Goal: Transaction & Acquisition: Purchase product/service

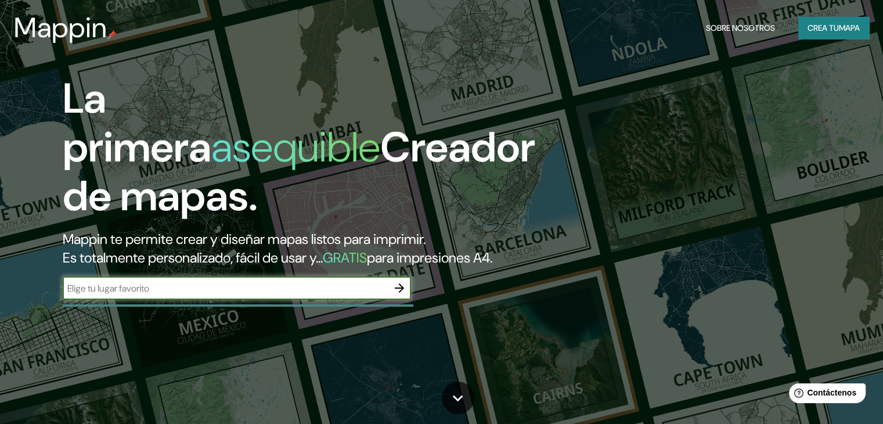
click at [288, 295] on input "text" at bounding box center [225, 287] width 325 height 13
click at [395, 295] on icon "button" at bounding box center [399, 288] width 14 height 14
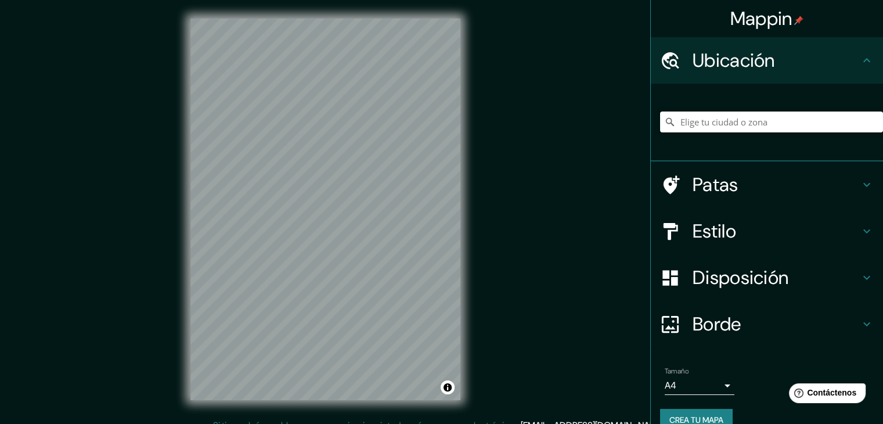
click at [759, 131] on input "Elige tu ciudad o zona" at bounding box center [771, 121] width 223 height 21
click at [713, 128] on input "Elige tu ciudad o zona" at bounding box center [771, 121] width 223 height 21
paste input "Zapopan Industrial Nte., 45180 Zapopan, Jal."
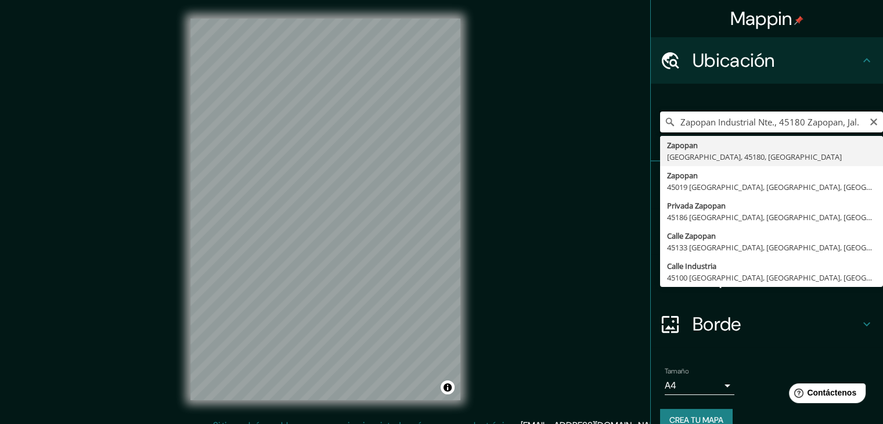
click at [863, 128] on input "Zapopan Industrial Nte., 45180 Zapopan, Jal." at bounding box center [771, 121] width 223 height 21
type input "Zapopan Industrial Nte., 45180 Zapopan, Jal."
click at [869, 117] on icon "Claro" at bounding box center [873, 121] width 9 height 9
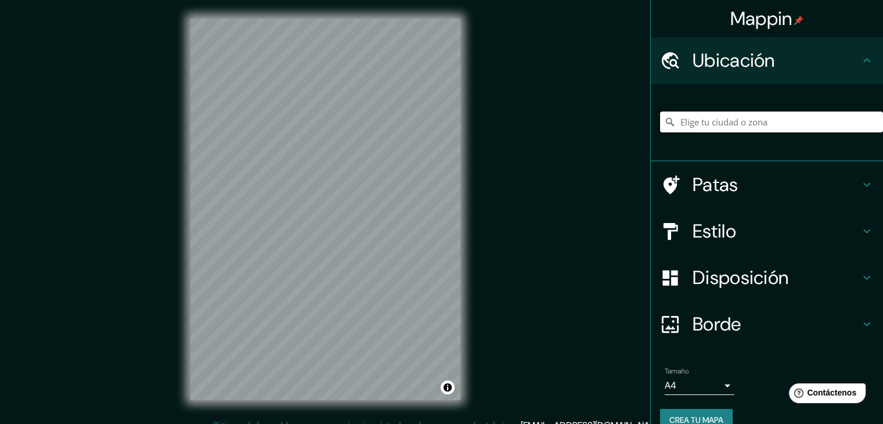
click at [710, 117] on input "Elige tu ciudad o zona" at bounding box center [771, 121] width 223 height 21
paste input "[STREET_ADDRESS]."
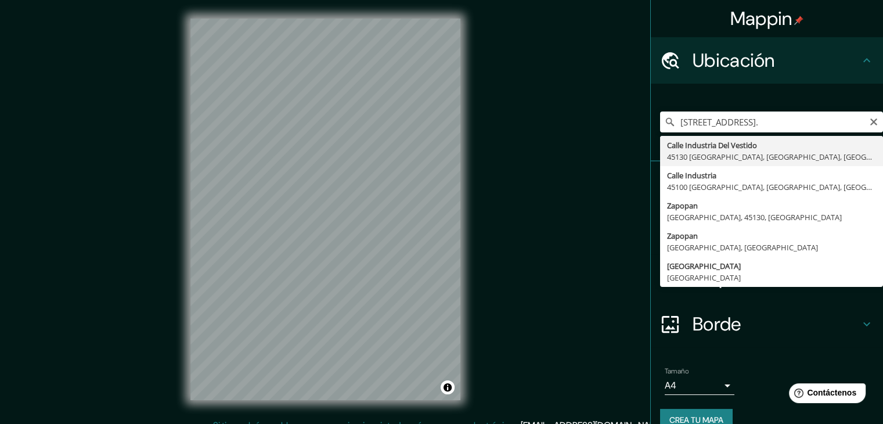
type input "[GEOGRAPHIC_DATA], [GEOGRAPHIC_DATA], [GEOGRAPHIC_DATA]"
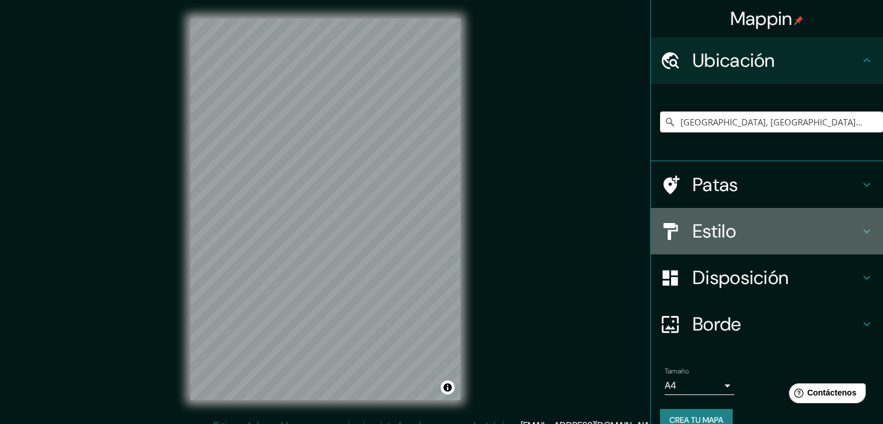
click at [805, 237] on h4 "Estilo" at bounding box center [775, 230] width 167 height 23
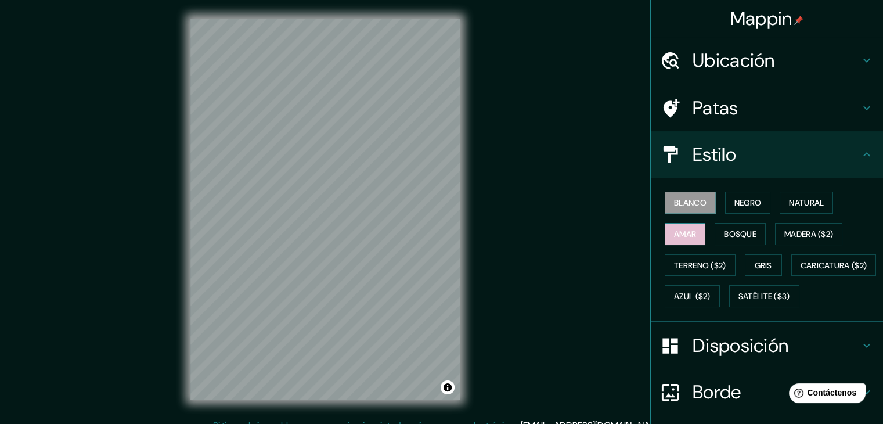
click at [674, 232] on font "Amar" at bounding box center [685, 234] width 22 height 10
click at [736, 226] on font "Bosque" at bounding box center [740, 233] width 32 height 15
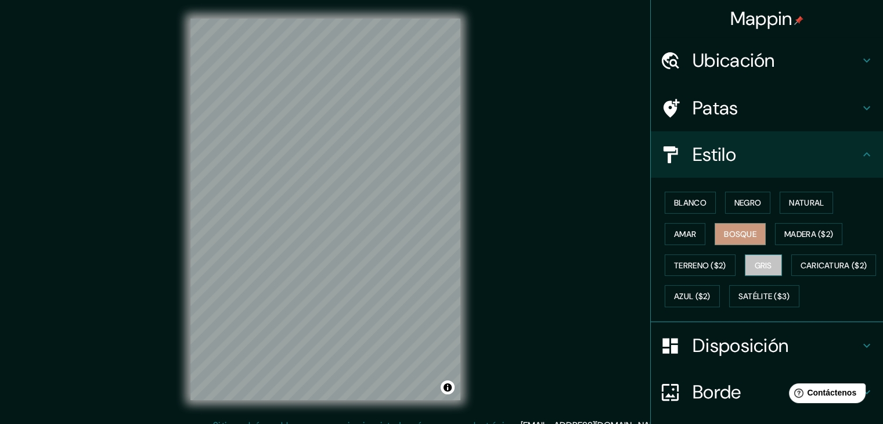
click at [755, 260] on font "Gris" at bounding box center [762, 265] width 17 height 10
click at [790, 201] on font "Natural" at bounding box center [806, 202] width 35 height 10
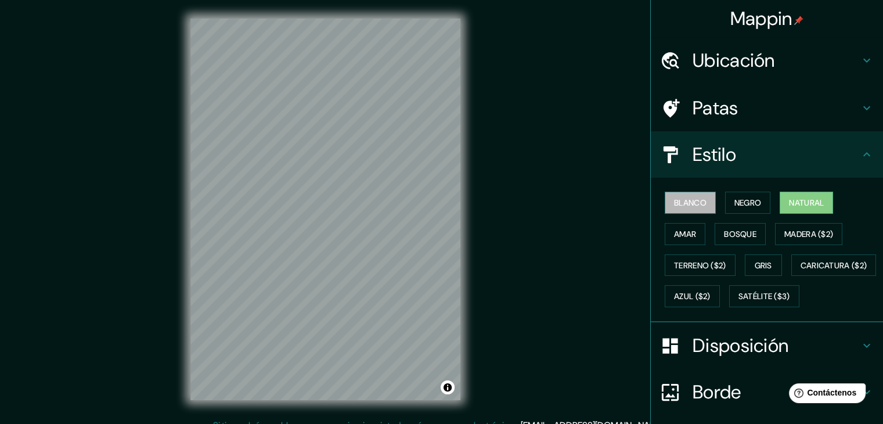
click at [686, 200] on font "Blanco" at bounding box center [690, 202] width 32 height 10
click at [789, 198] on font "Natural" at bounding box center [806, 202] width 35 height 10
click at [766, 260] on font "Gris" at bounding box center [762, 265] width 17 height 10
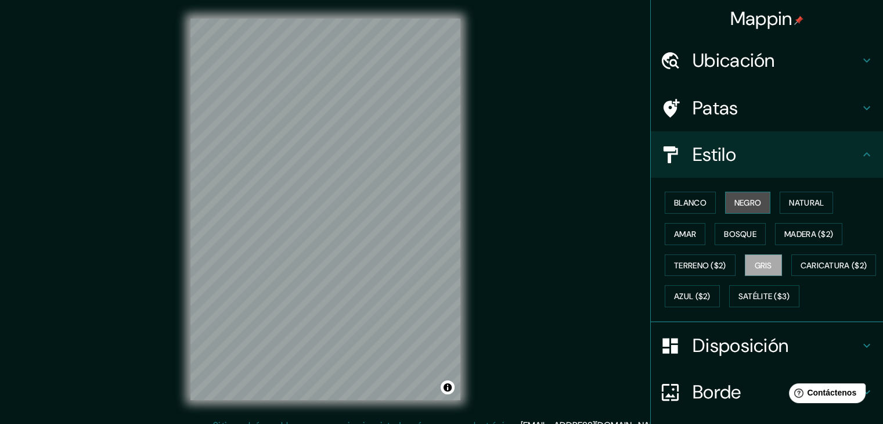
click at [747, 199] on font "Negro" at bounding box center [747, 202] width 27 height 10
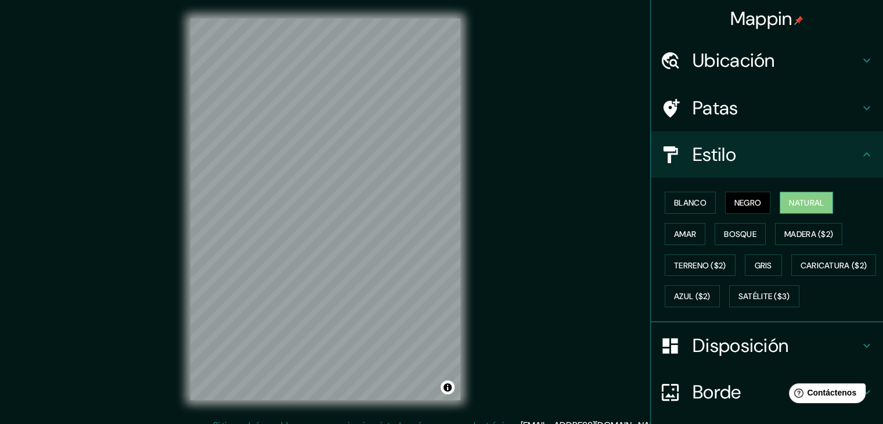
click at [792, 205] on font "Natural" at bounding box center [806, 202] width 35 height 10
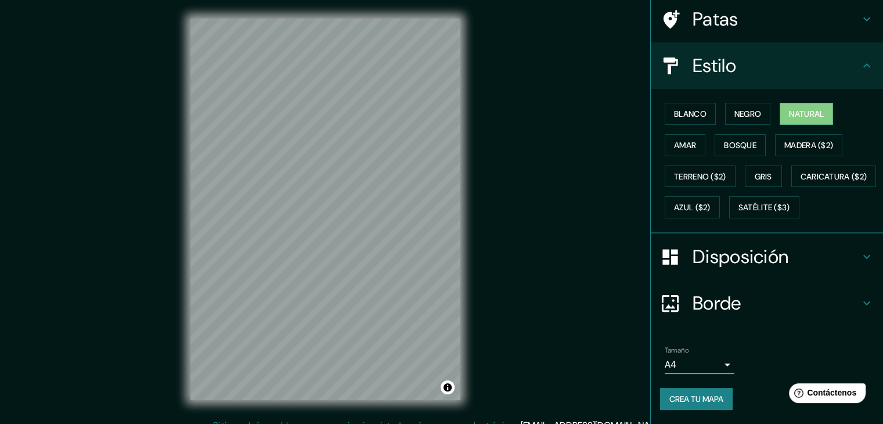
click at [750, 300] on h4 "Borde" at bounding box center [775, 302] width 167 height 23
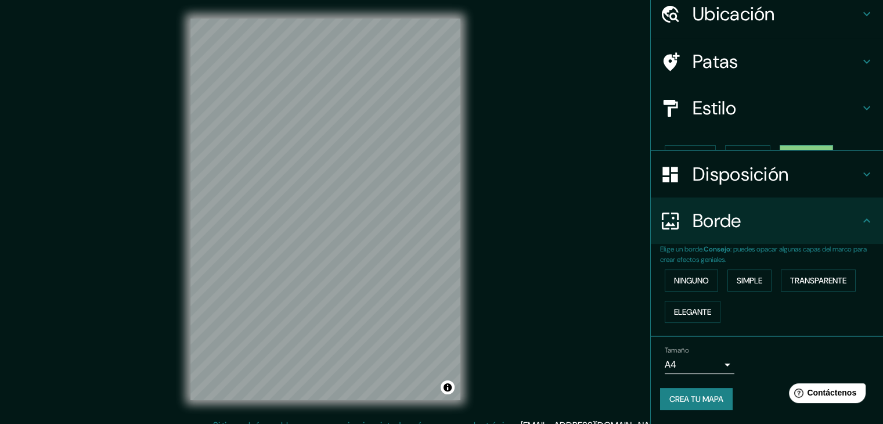
scroll to position [26, 0]
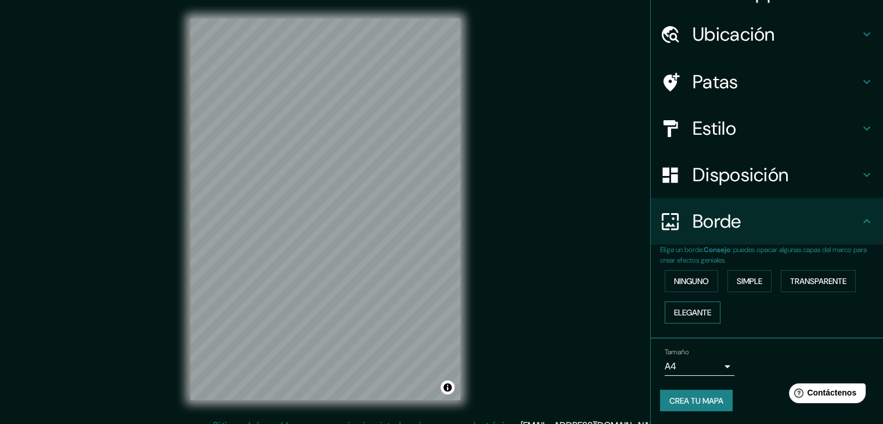
click at [711, 314] on button "Elegante" at bounding box center [692, 312] width 56 height 22
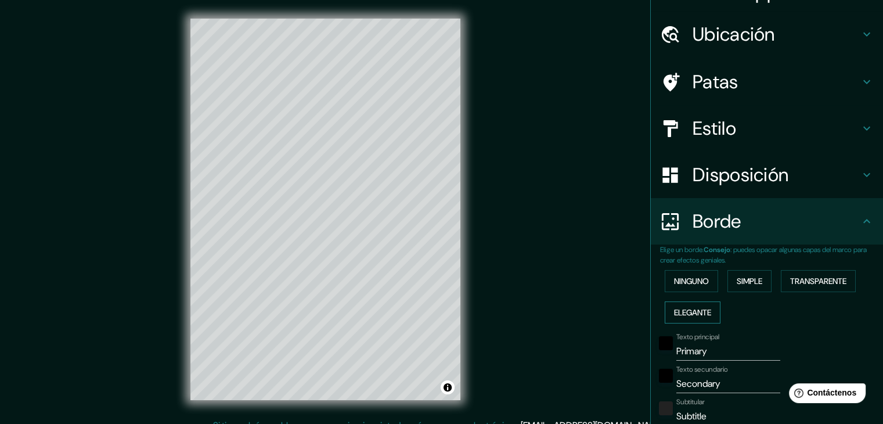
click at [711, 314] on button "Elegante" at bounding box center [692, 312] width 56 height 22
type input "37"
type input "19"
click at [686, 281] on font "Ninguno" at bounding box center [691, 281] width 35 height 10
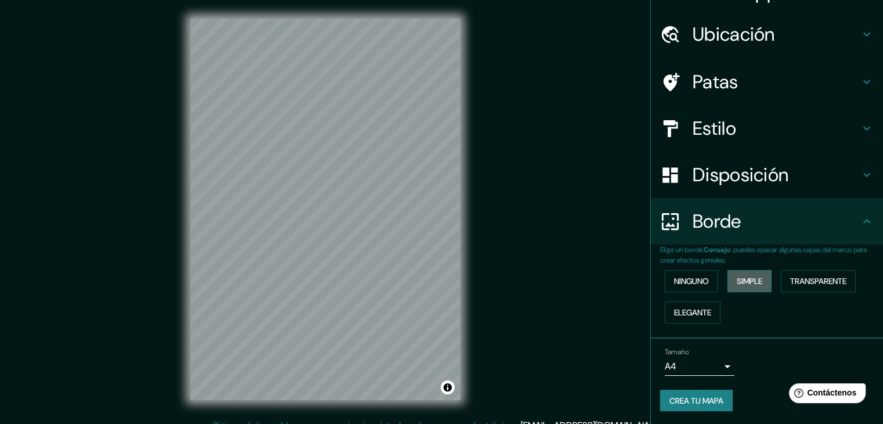
click at [743, 278] on font "Simple" at bounding box center [749, 281] width 26 height 10
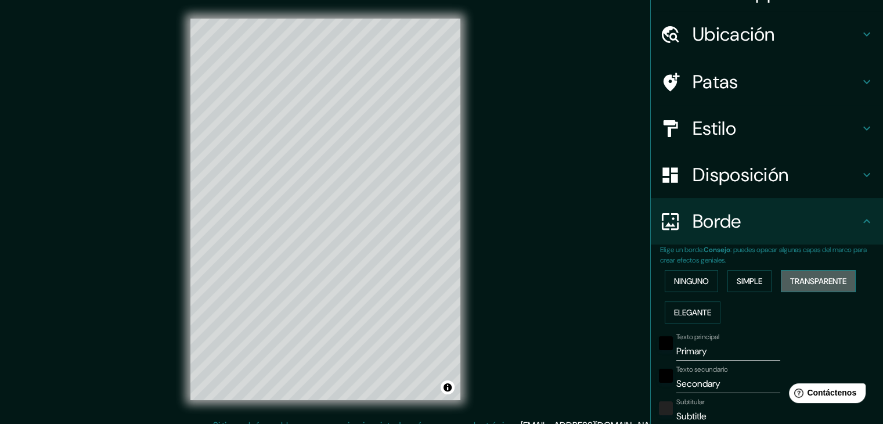
click at [780, 276] on button "Transparente" at bounding box center [817, 281] width 75 height 22
click at [664, 281] on button "Ninguno" at bounding box center [690, 281] width 53 height 22
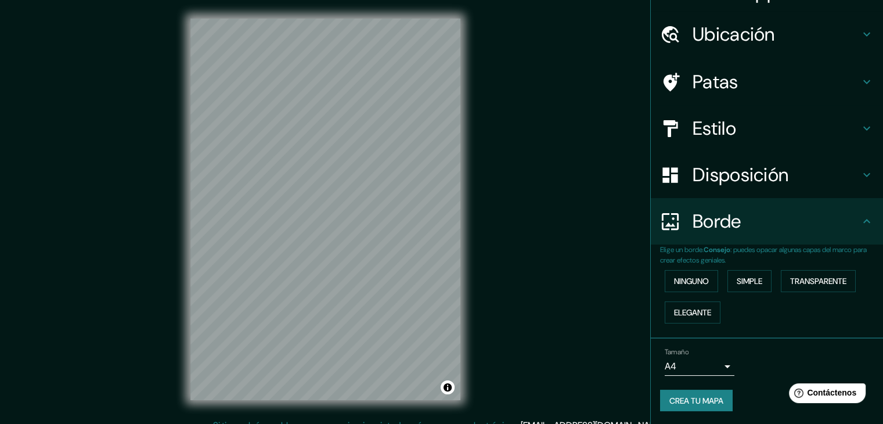
click at [772, 226] on h4 "Borde" at bounding box center [775, 220] width 167 height 23
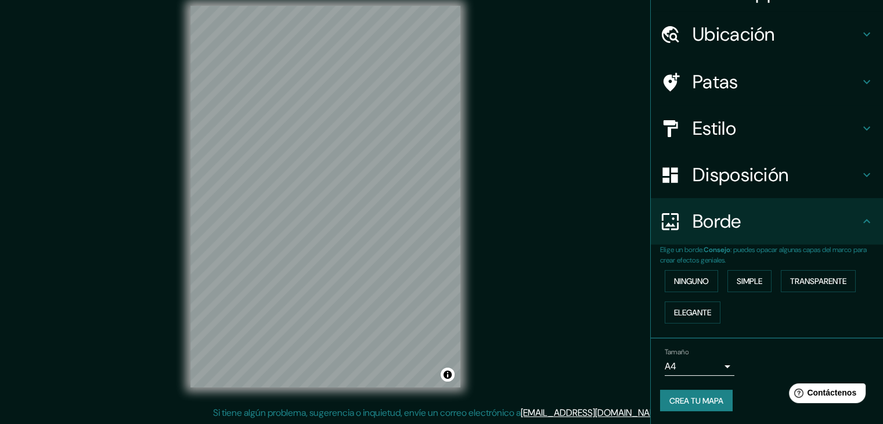
scroll to position [13, 0]
click at [859, 214] on icon at bounding box center [866, 221] width 14 height 14
click at [843, 215] on h4 "Borde" at bounding box center [775, 220] width 167 height 23
click at [747, 133] on h4 "Estilo" at bounding box center [775, 128] width 167 height 23
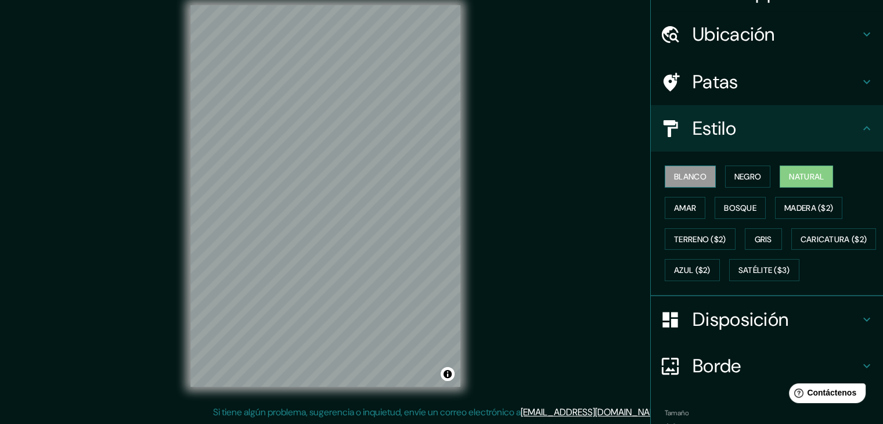
click at [693, 172] on font "Blanco" at bounding box center [690, 176] width 32 height 10
click at [801, 179] on font "Natural" at bounding box center [806, 176] width 35 height 10
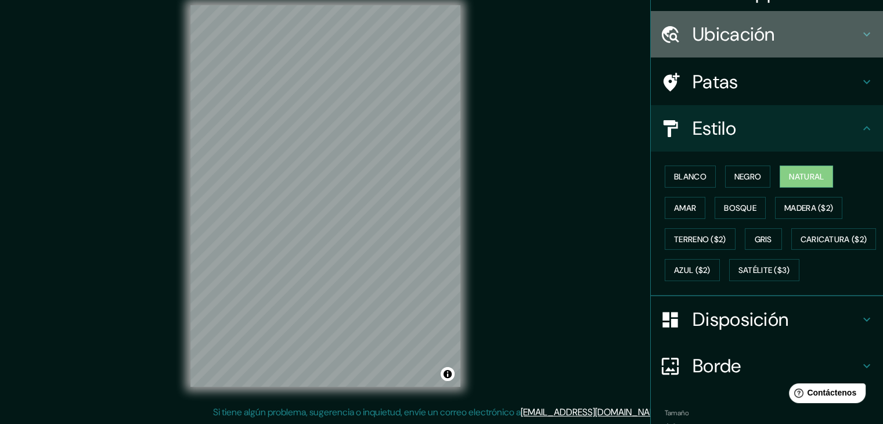
click at [835, 31] on h4 "Ubicación" at bounding box center [775, 34] width 167 height 23
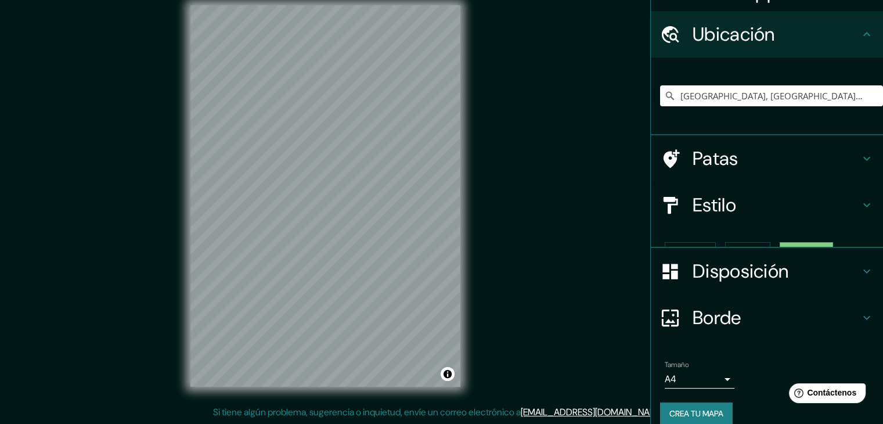
scroll to position [20, 0]
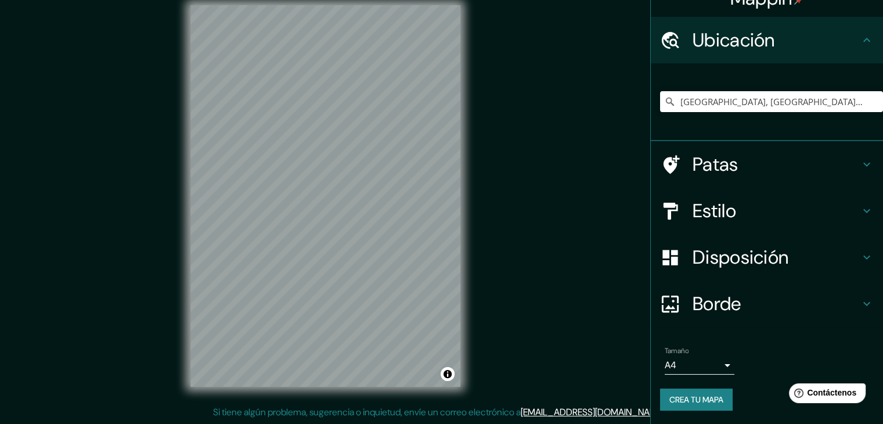
click at [835, 33] on h4 "Ubicación" at bounding box center [775, 39] width 167 height 23
click at [815, 47] on h4 "Ubicación" at bounding box center [775, 39] width 167 height 23
click at [821, 163] on h4 "Patas" at bounding box center [775, 164] width 167 height 23
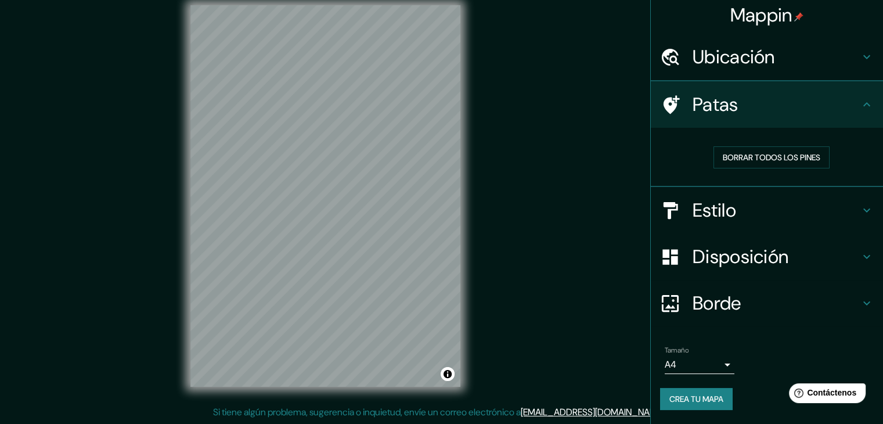
scroll to position [3, 0]
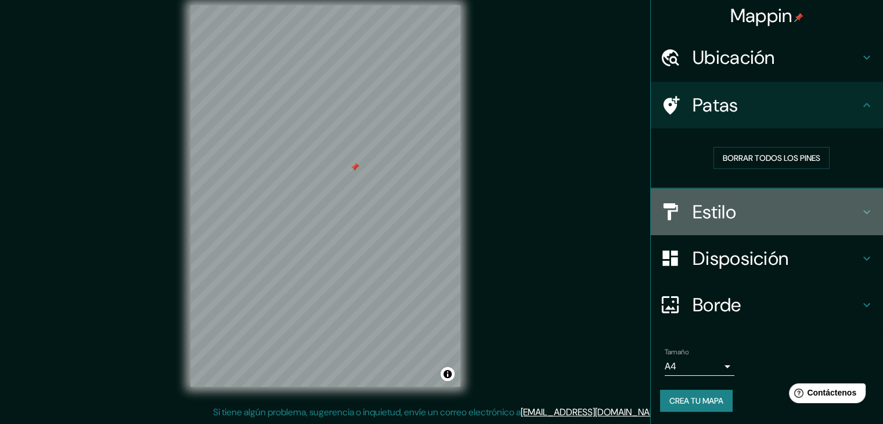
click at [720, 200] on font "Estilo" at bounding box center [714, 212] width 44 height 24
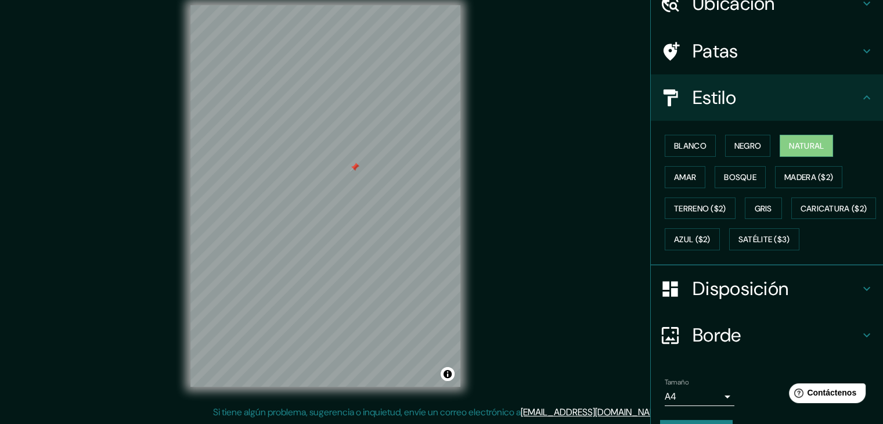
scroll to position [61, 0]
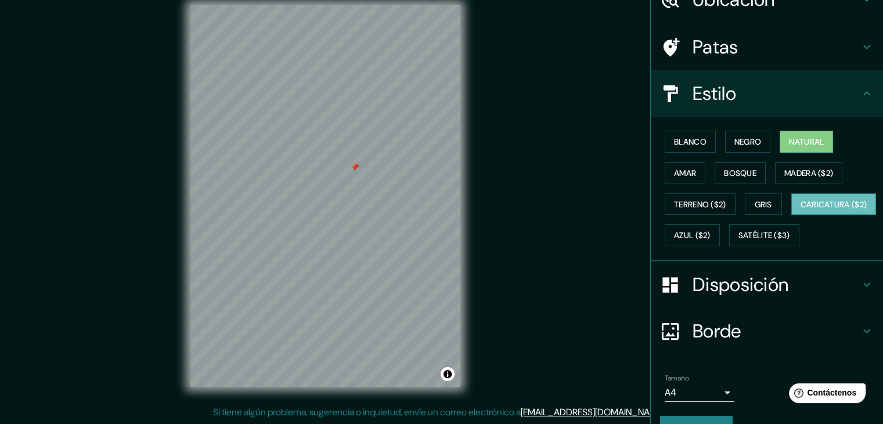
click at [800, 209] on font "Caricatura ($2)" at bounding box center [833, 204] width 67 height 10
click at [710, 231] on font "Azul ($2)" at bounding box center [692, 235] width 37 height 10
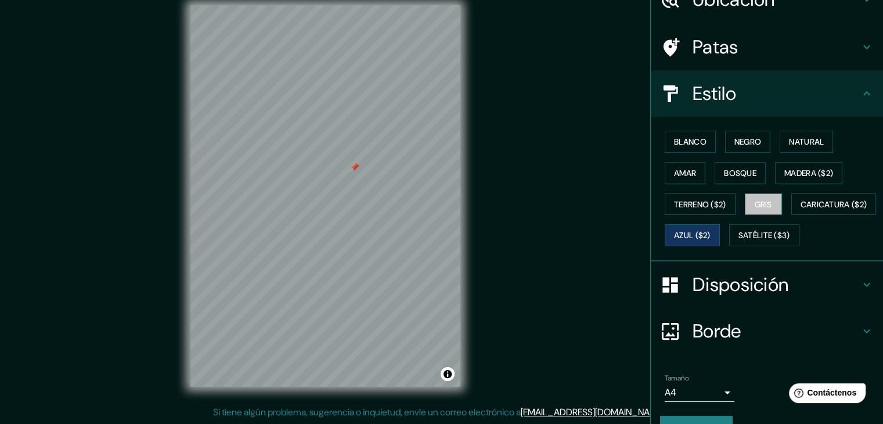
click at [767, 207] on button "Gris" at bounding box center [762, 204] width 37 height 22
click at [729, 246] on button "Satélite ($3)" at bounding box center [764, 235] width 70 height 22
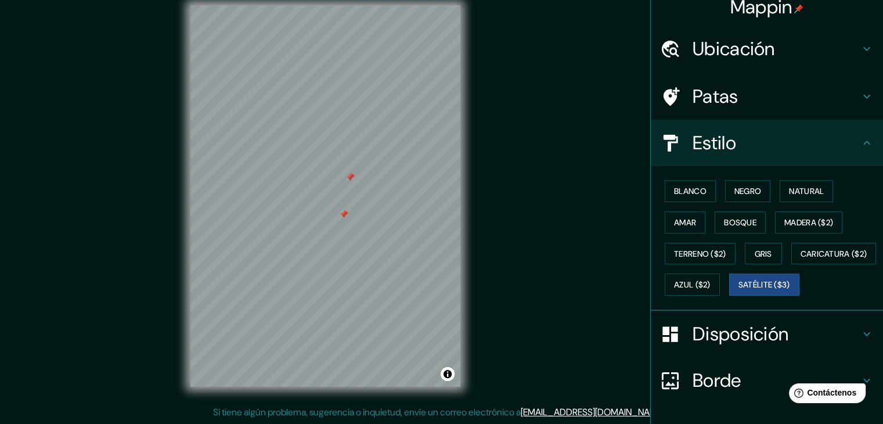
scroll to position [0, 0]
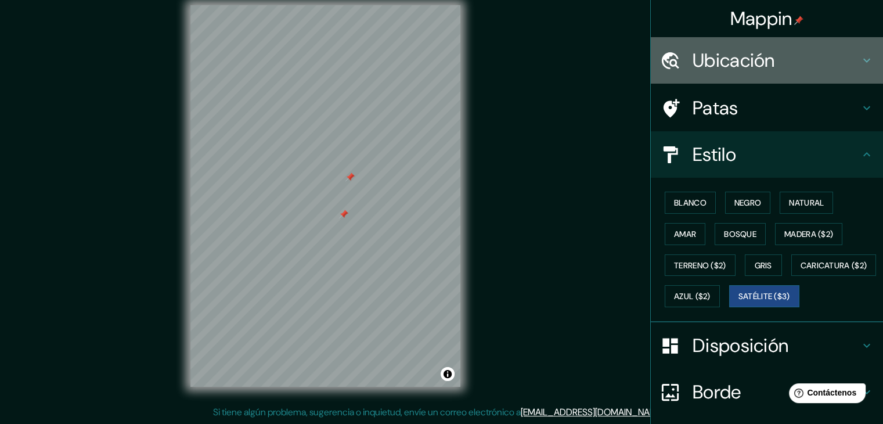
click at [782, 57] on h4 "Ubicación" at bounding box center [775, 60] width 167 height 23
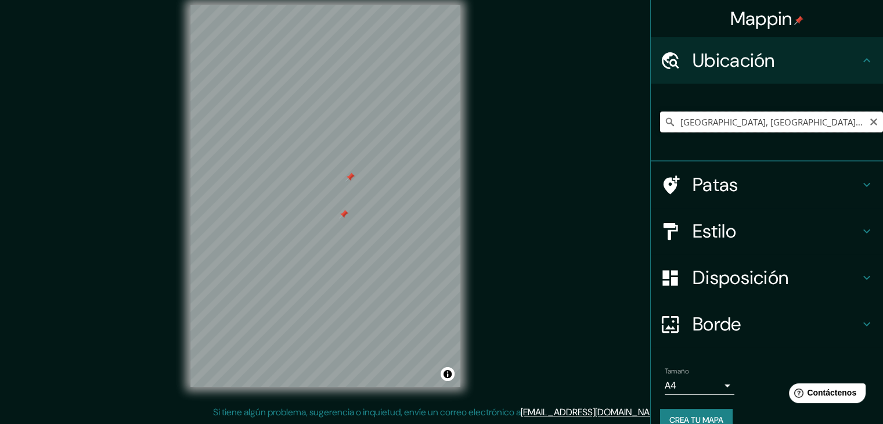
click at [829, 121] on input "[GEOGRAPHIC_DATA], [GEOGRAPHIC_DATA], [GEOGRAPHIC_DATA]" at bounding box center [771, 121] width 223 height 21
click at [664, 118] on icon at bounding box center [670, 122] width 12 height 12
click at [666, 122] on icon at bounding box center [670, 122] width 8 height 8
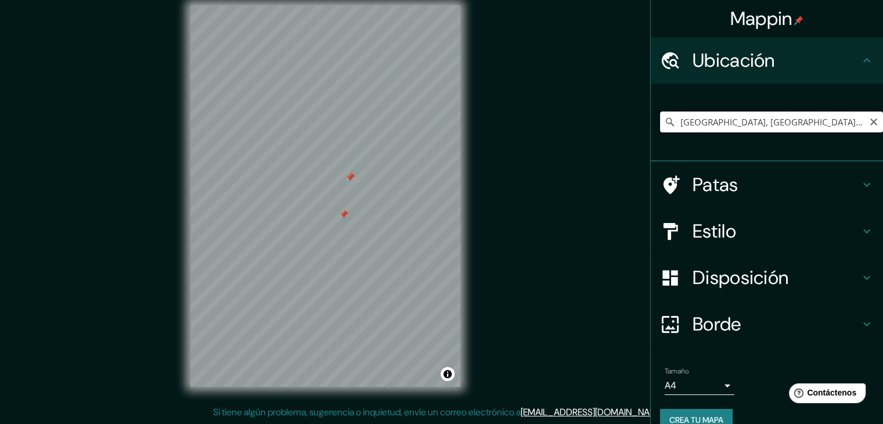
click at [786, 117] on input "[GEOGRAPHIC_DATA], [GEOGRAPHIC_DATA], [GEOGRAPHIC_DATA]" at bounding box center [771, 121] width 223 height 21
click at [803, 52] on h4 "Ubicación" at bounding box center [775, 60] width 167 height 23
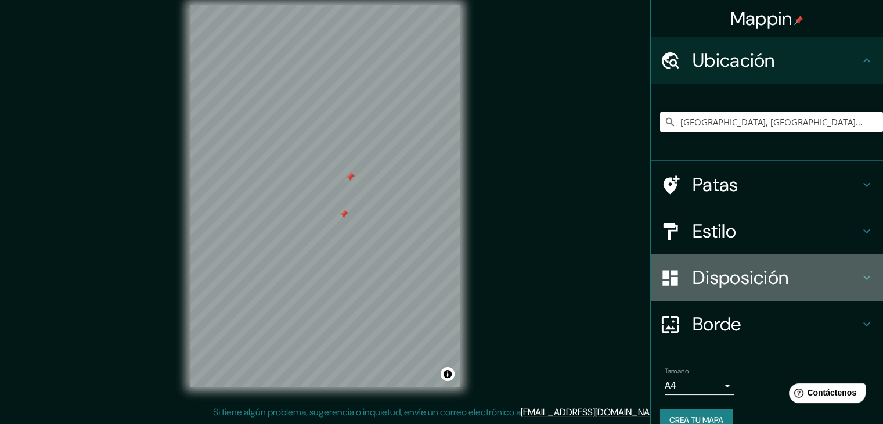
click at [752, 270] on font "Disposición" at bounding box center [740, 277] width 96 height 24
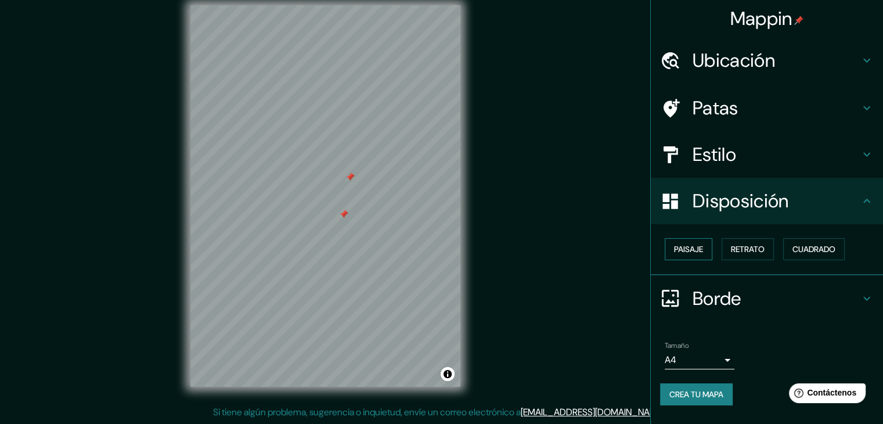
click at [692, 251] on font "Paisaje" at bounding box center [688, 249] width 29 height 10
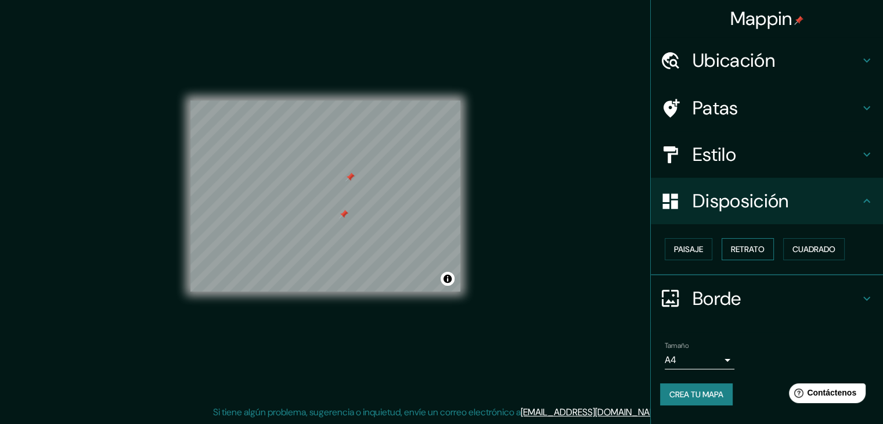
click at [733, 244] on font "Retrato" at bounding box center [748, 249] width 34 height 10
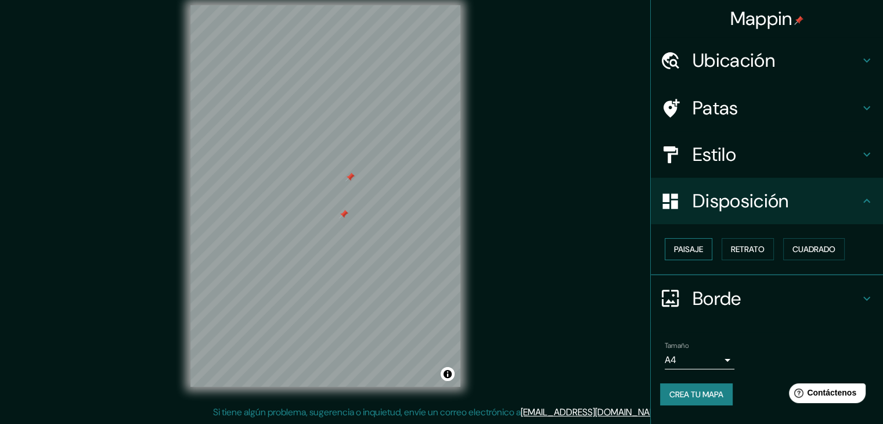
click at [692, 249] on font "Paisaje" at bounding box center [688, 249] width 29 height 10
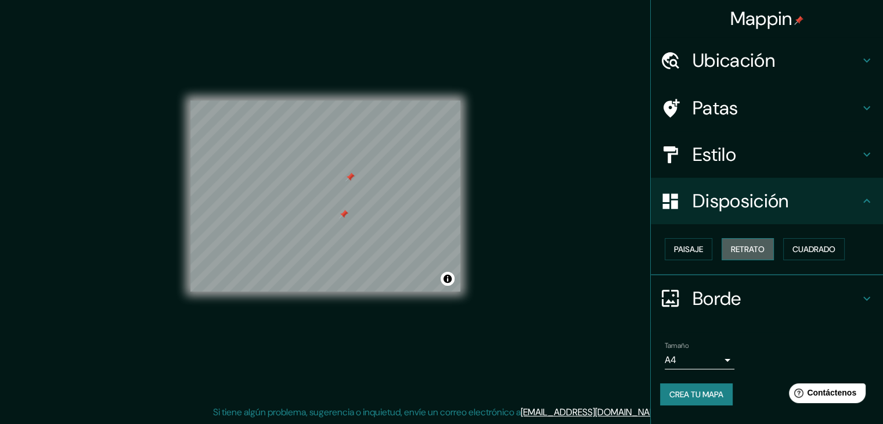
click at [754, 241] on font "Retrato" at bounding box center [748, 248] width 34 height 15
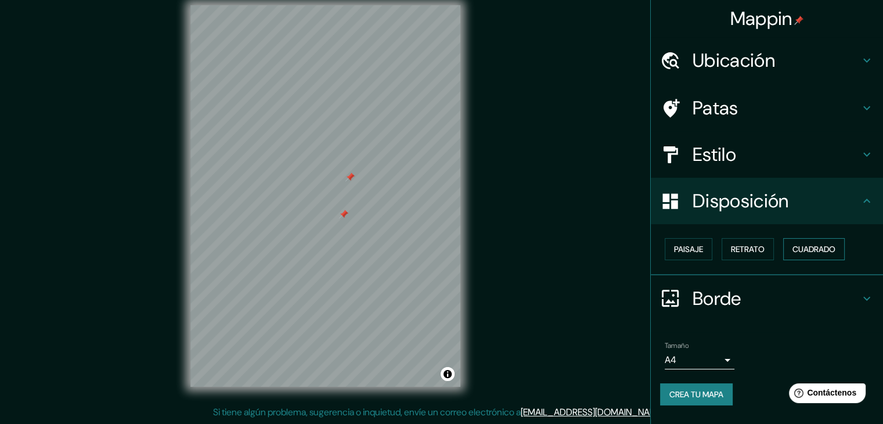
click at [828, 248] on font "Cuadrado" at bounding box center [813, 249] width 43 height 10
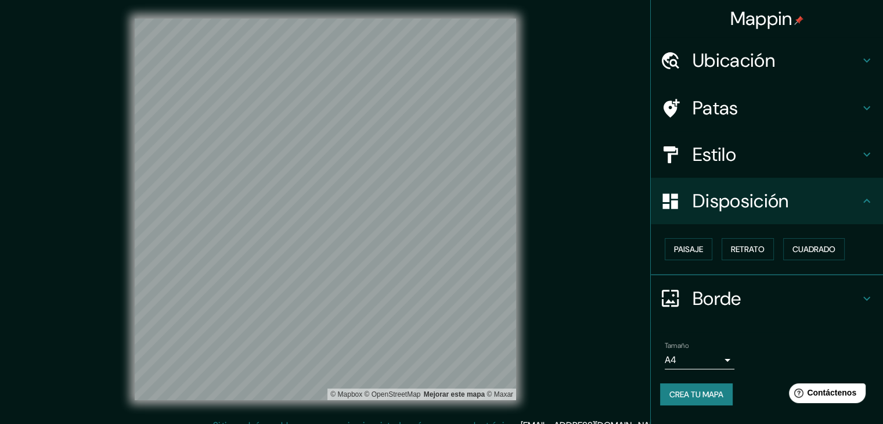
click at [805, 73] on div "Ubicación" at bounding box center [766, 60] width 232 height 46
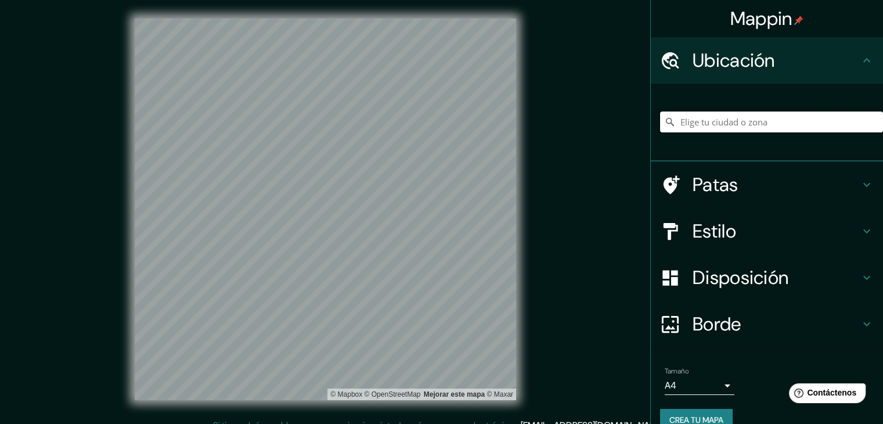
click at [761, 126] on input "Elige tu ciudad o zona" at bounding box center [771, 121] width 223 height 21
paste input "[STREET_ADDRESS]."
type input "[GEOGRAPHIC_DATA], [GEOGRAPHIC_DATA], [GEOGRAPHIC_DATA]"
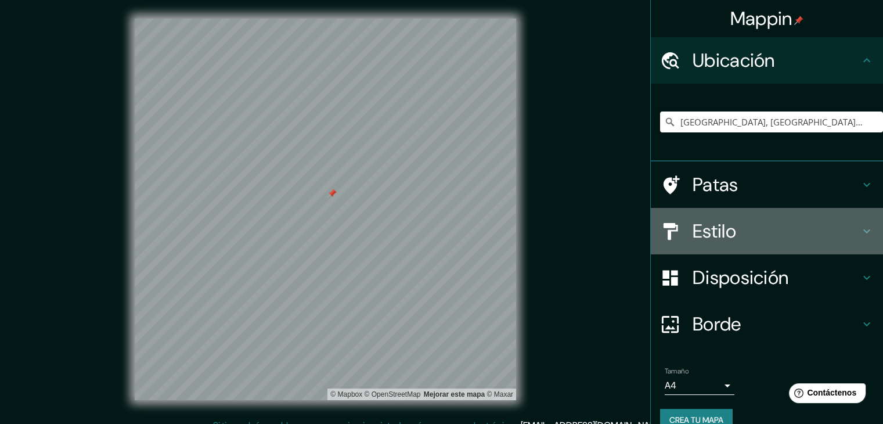
click at [741, 229] on h4 "Estilo" at bounding box center [775, 230] width 167 height 23
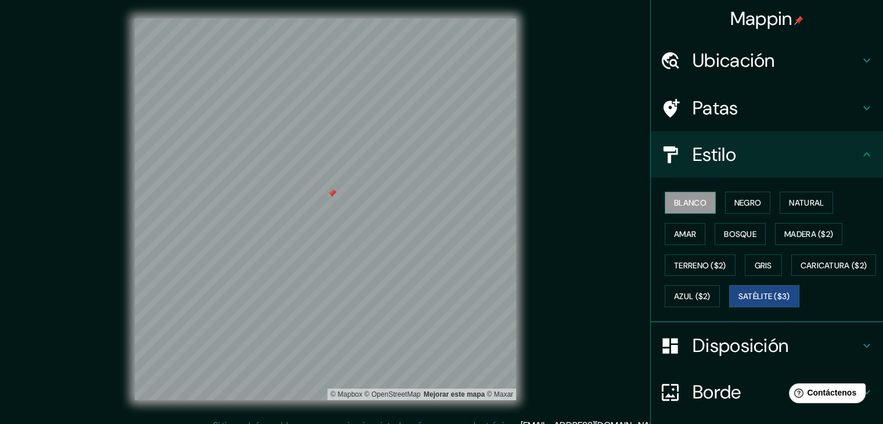
click at [676, 198] on font "Blanco" at bounding box center [690, 202] width 32 height 10
click at [743, 203] on font "Negro" at bounding box center [747, 202] width 27 height 10
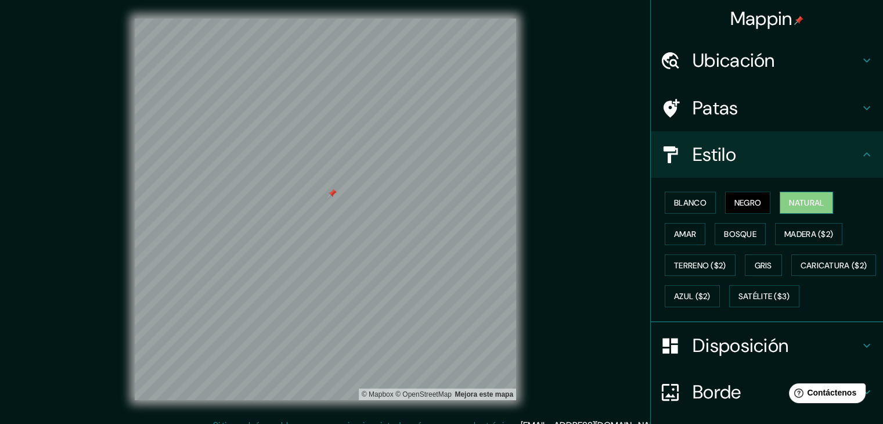
click at [804, 197] on font "Natural" at bounding box center [806, 202] width 35 height 10
click at [674, 226] on font "Amar" at bounding box center [685, 233] width 22 height 15
click at [747, 200] on font "Negro" at bounding box center [747, 202] width 27 height 10
click at [789, 198] on font "Natural" at bounding box center [806, 202] width 35 height 10
click at [695, 267] on font "Terreno ($2)" at bounding box center [700, 265] width 52 height 10
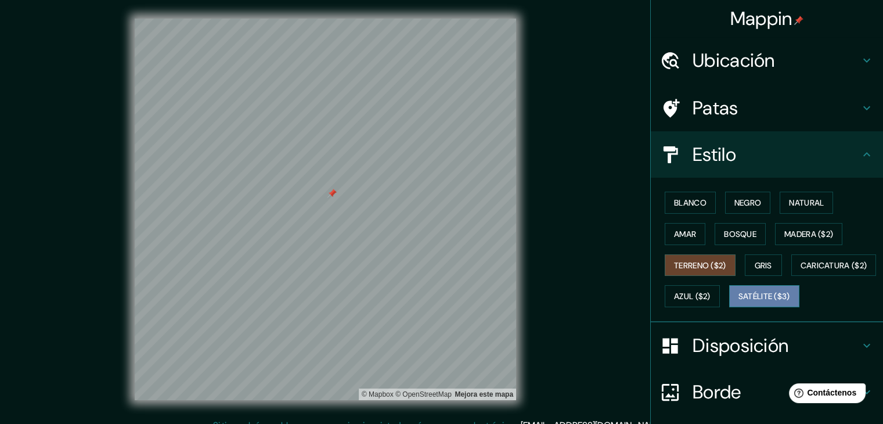
click at [738, 302] on font "Satélite ($3)" at bounding box center [764, 296] width 52 height 10
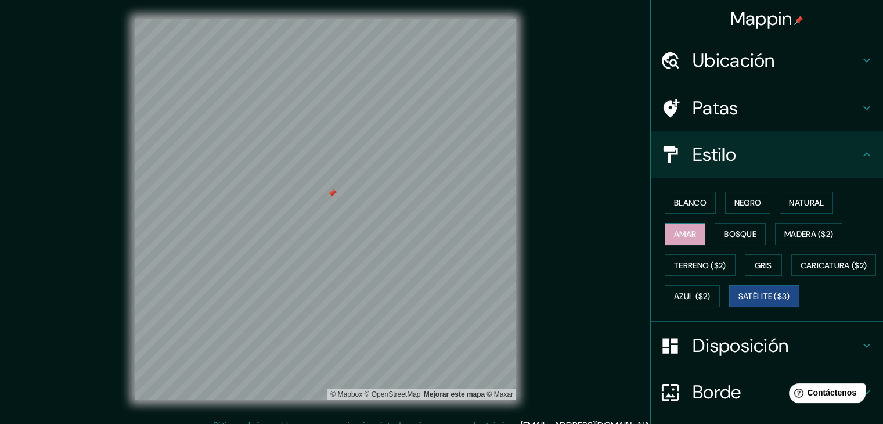
click at [686, 232] on font "Amar" at bounding box center [685, 234] width 22 height 10
click at [724, 232] on font "Bosque" at bounding box center [740, 234] width 32 height 10
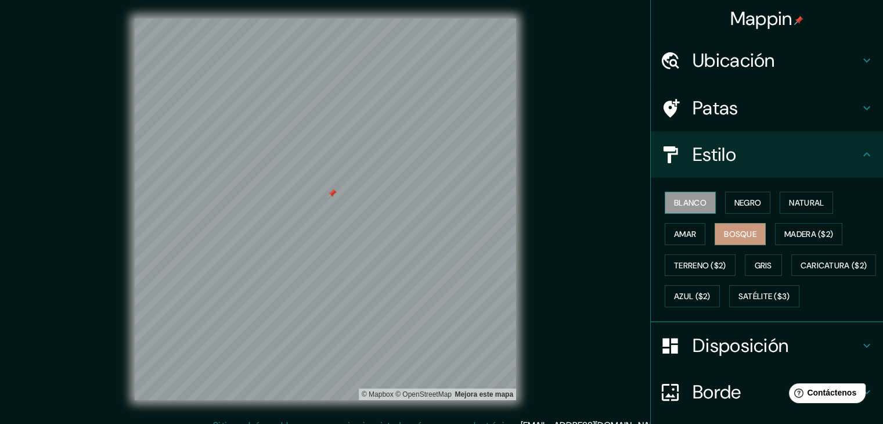
click at [687, 201] on font "Blanco" at bounding box center [690, 202] width 32 height 10
click at [725, 200] on button "Negro" at bounding box center [748, 202] width 46 height 22
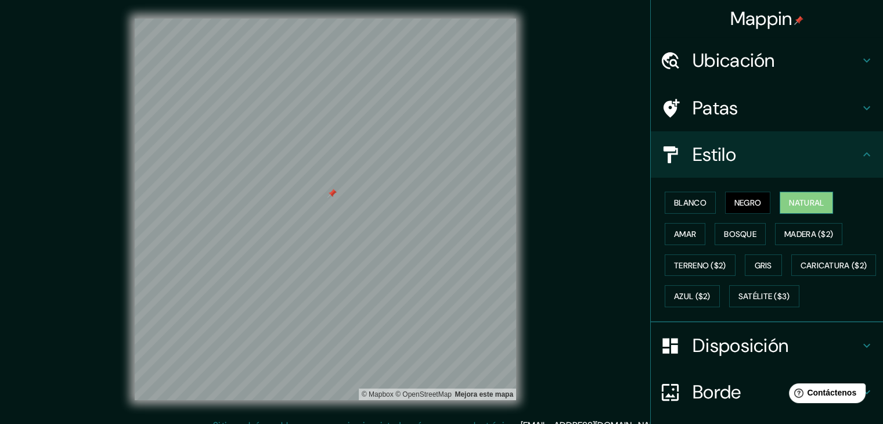
click at [791, 203] on font "Natural" at bounding box center [806, 202] width 35 height 10
click at [793, 225] on button "Madera ($2)" at bounding box center [808, 234] width 67 height 22
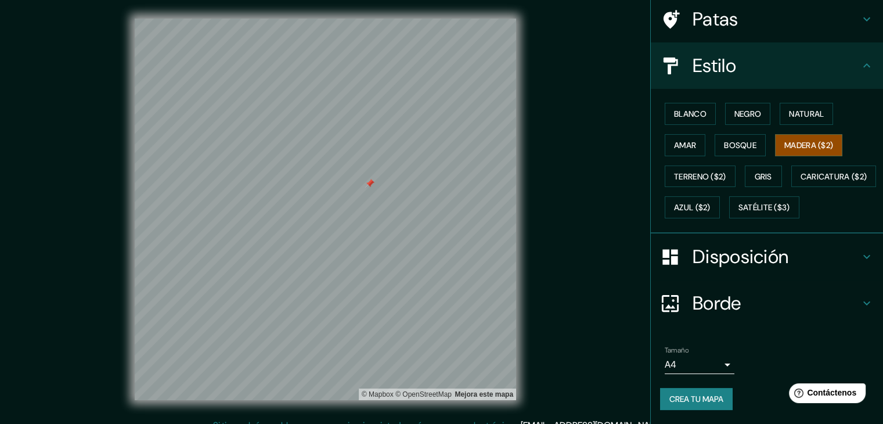
scroll to position [117, 0]
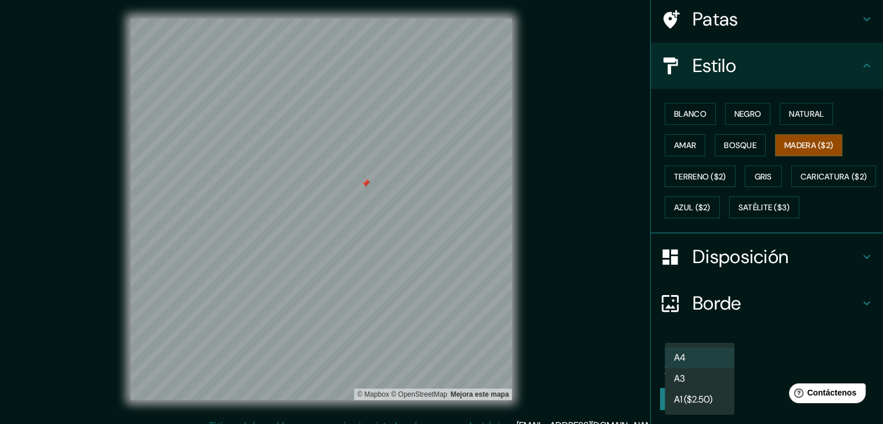
click at [711, 358] on body "Mappin Ubicación [GEOGRAPHIC_DATA], [GEOGRAPHIC_DATA], [GEOGRAPHIC_DATA] [GEOGR…" at bounding box center [441, 212] width 883 height 424
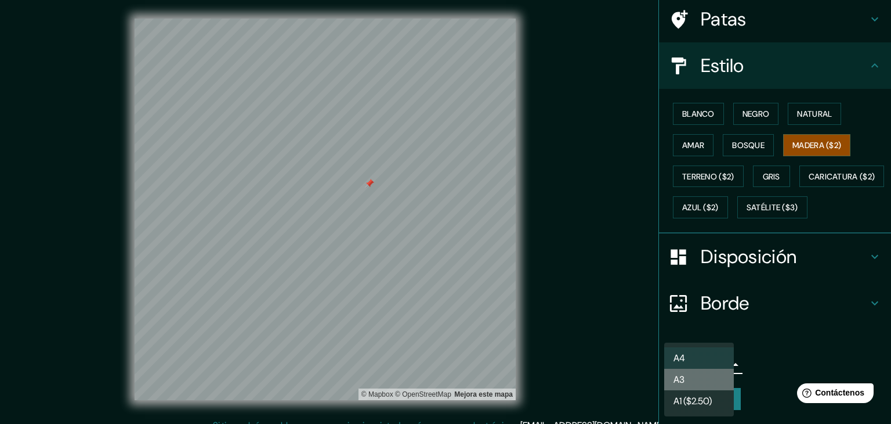
click at [713, 386] on li "A3" at bounding box center [699, 378] width 70 height 21
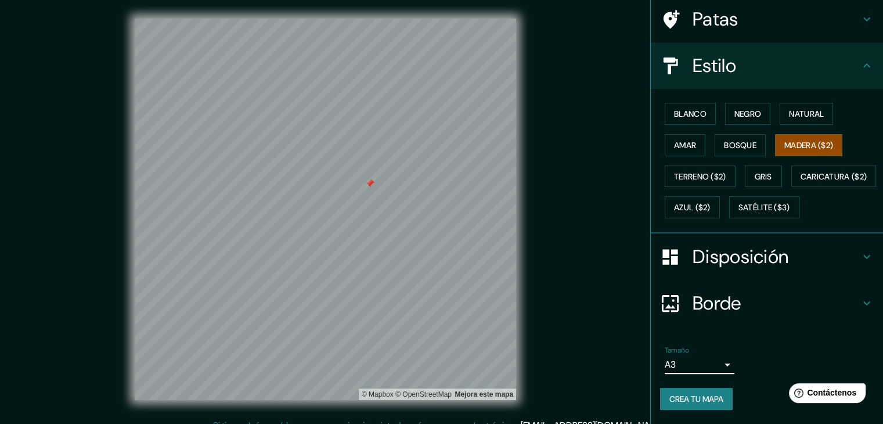
click at [713, 377] on div "Tamaño A3 a4" at bounding box center [767, 359] width 214 height 37
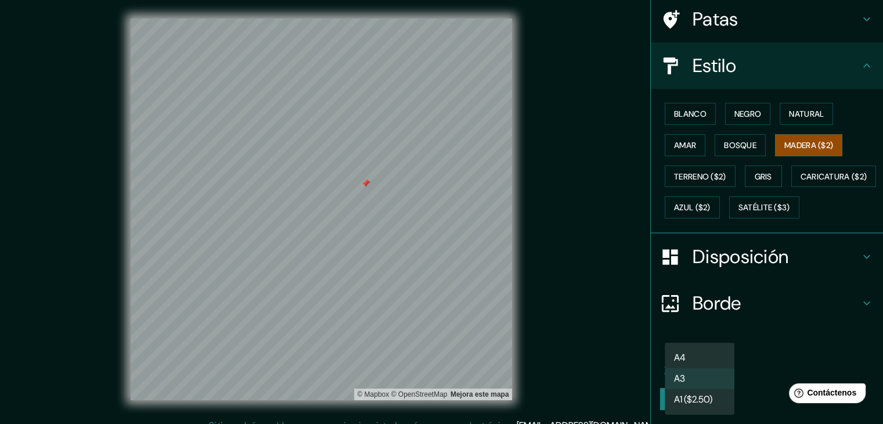
click at [713, 367] on body "Mappin Ubicación [GEOGRAPHIC_DATA], [GEOGRAPHIC_DATA], [GEOGRAPHIC_DATA] [GEOGR…" at bounding box center [441, 212] width 883 height 424
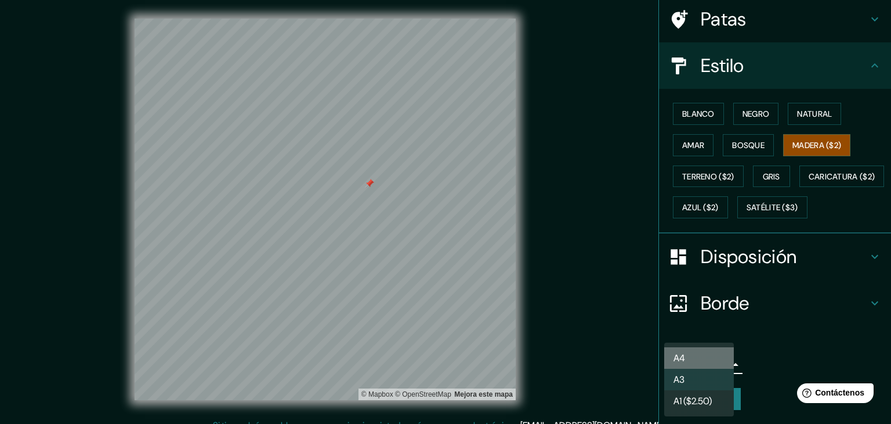
click at [712, 356] on li "A4" at bounding box center [699, 357] width 70 height 21
type input "single"
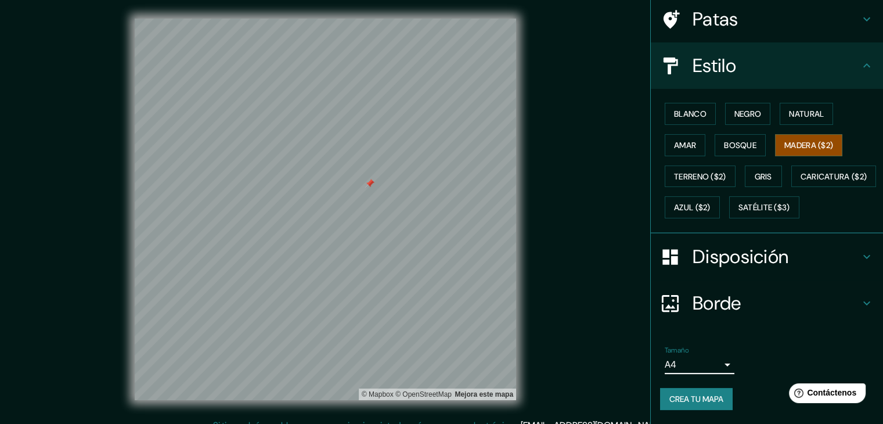
click at [761, 312] on h4 "Borde" at bounding box center [775, 302] width 167 height 23
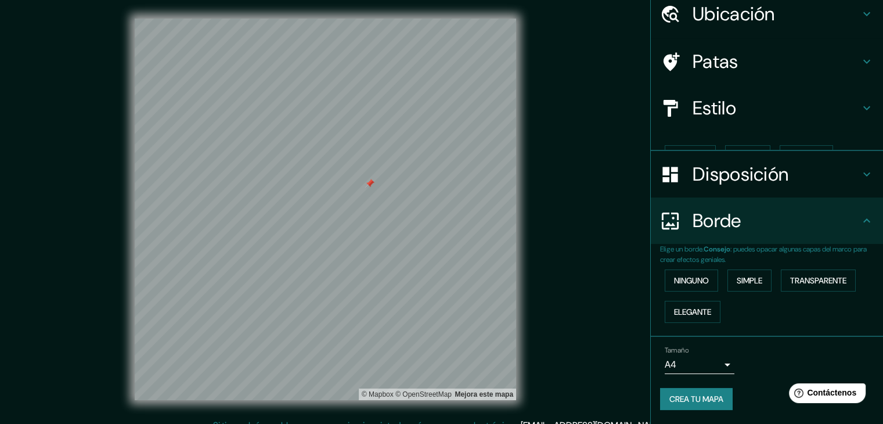
scroll to position [26, 0]
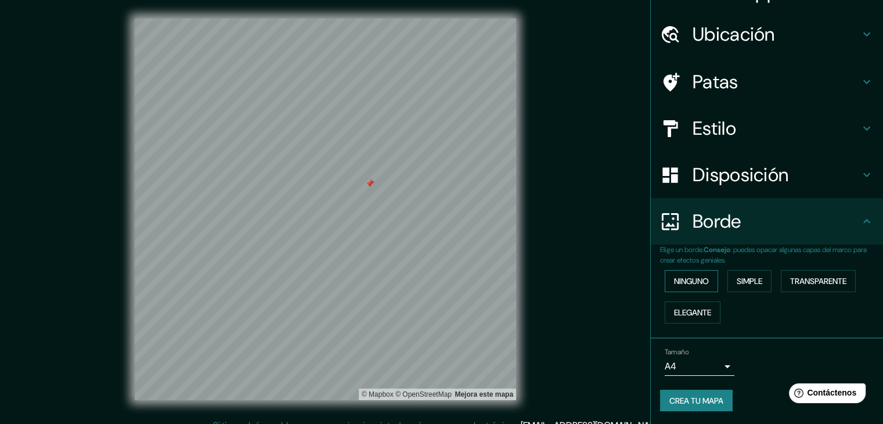
click at [711, 285] on div "Ninguno Simple Transparente Elegante" at bounding box center [771, 296] width 223 height 63
click at [699, 283] on font "Ninguno" at bounding box center [691, 281] width 35 height 10
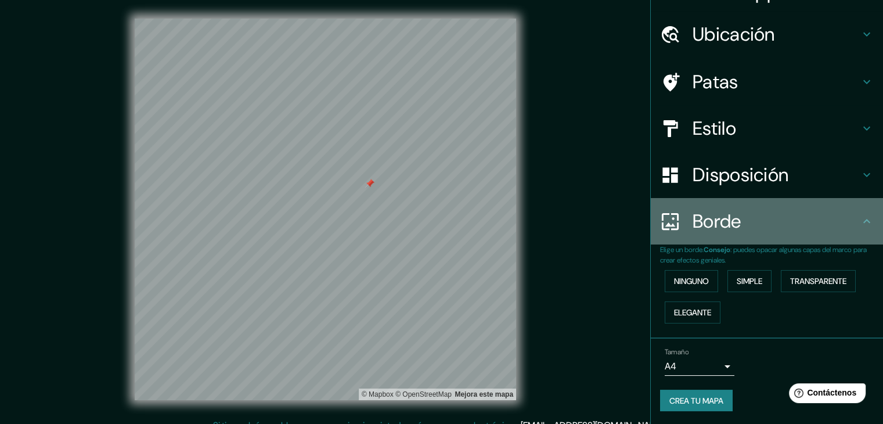
click at [784, 236] on div "Borde" at bounding box center [766, 221] width 232 height 46
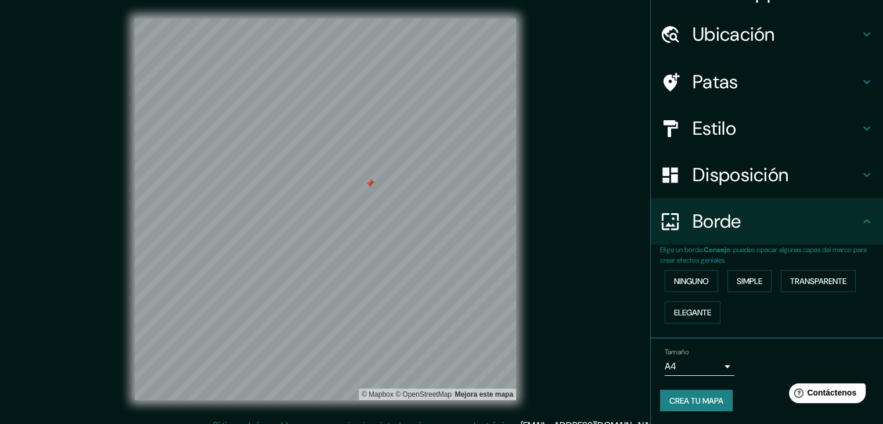
click at [850, 182] on div "Disposición" at bounding box center [766, 174] width 232 height 46
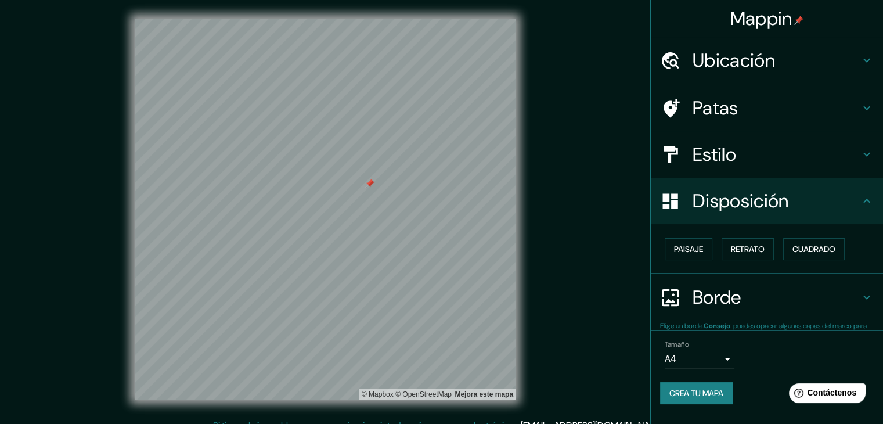
scroll to position [0, 0]
click at [697, 254] on font "Paisaje" at bounding box center [688, 249] width 29 height 10
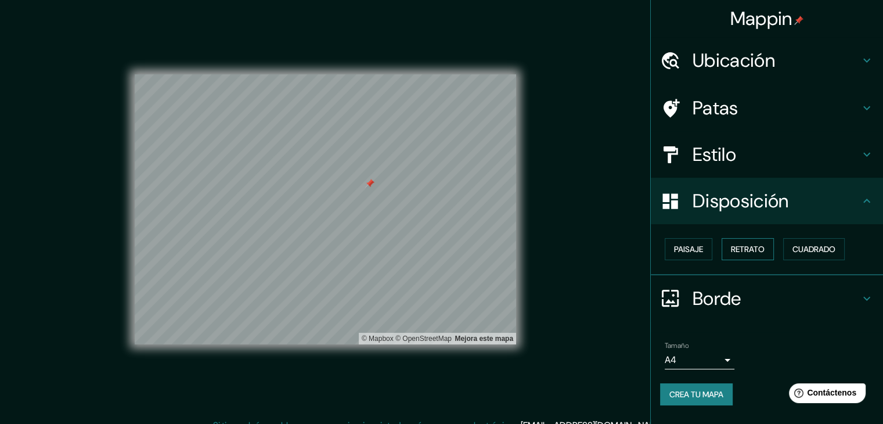
click at [739, 244] on font "Retrato" at bounding box center [748, 249] width 34 height 10
